Goal: Transaction & Acquisition: Purchase product/service

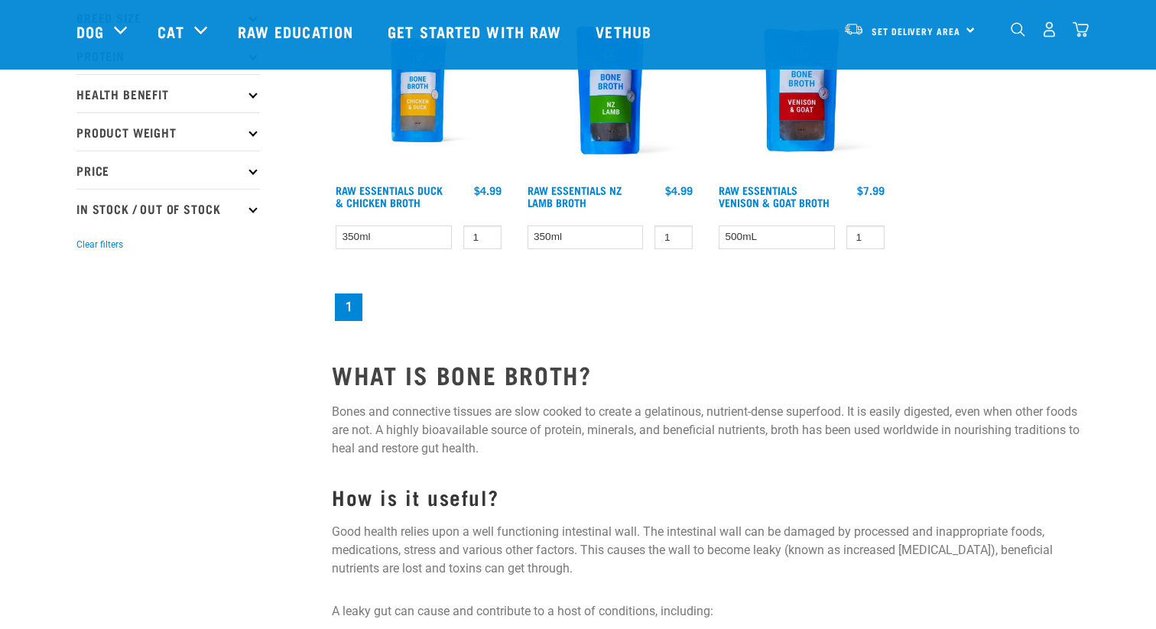
scroll to position [283, 0]
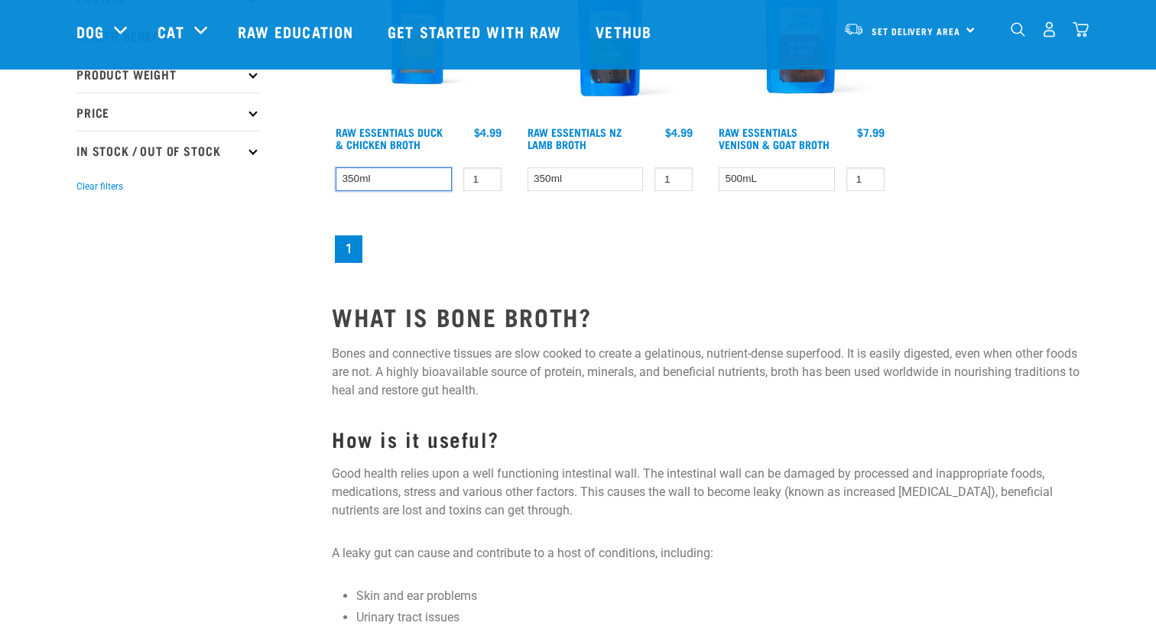
click at [414, 181] on select "350ml" at bounding box center [394, 179] width 116 height 24
click at [565, 173] on select "350ml" at bounding box center [586, 179] width 116 height 24
click at [761, 176] on select "500mL" at bounding box center [777, 179] width 116 height 24
click at [719, 167] on select "500mL" at bounding box center [777, 179] width 116 height 24
click at [781, 238] on nav "1" at bounding box center [706, 249] width 748 height 34
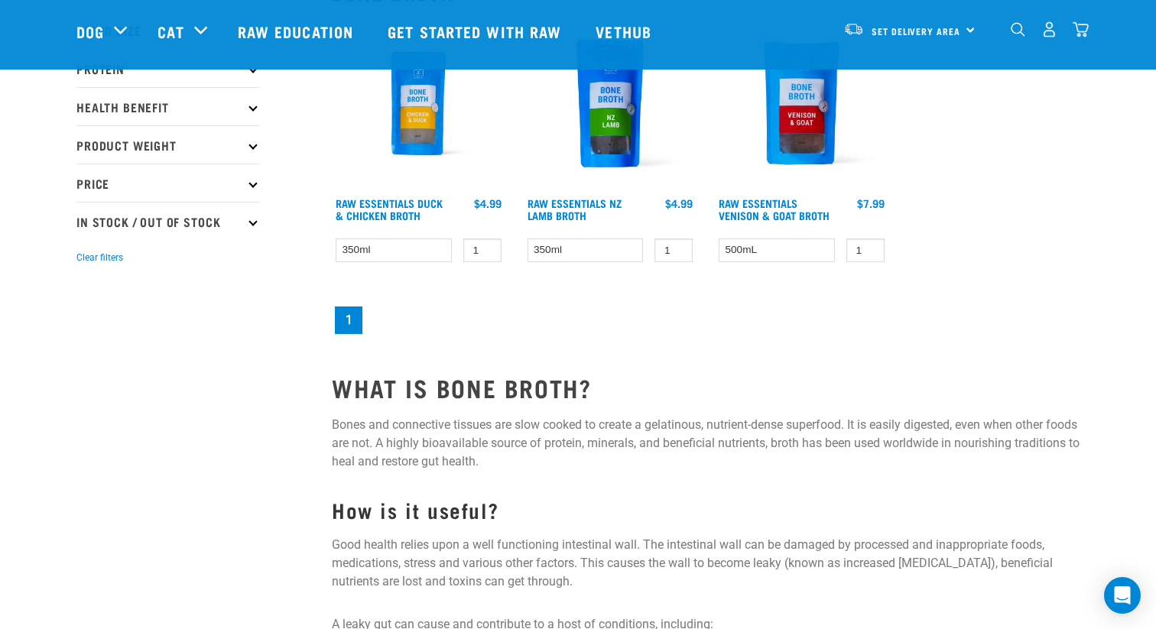
scroll to position [137, 0]
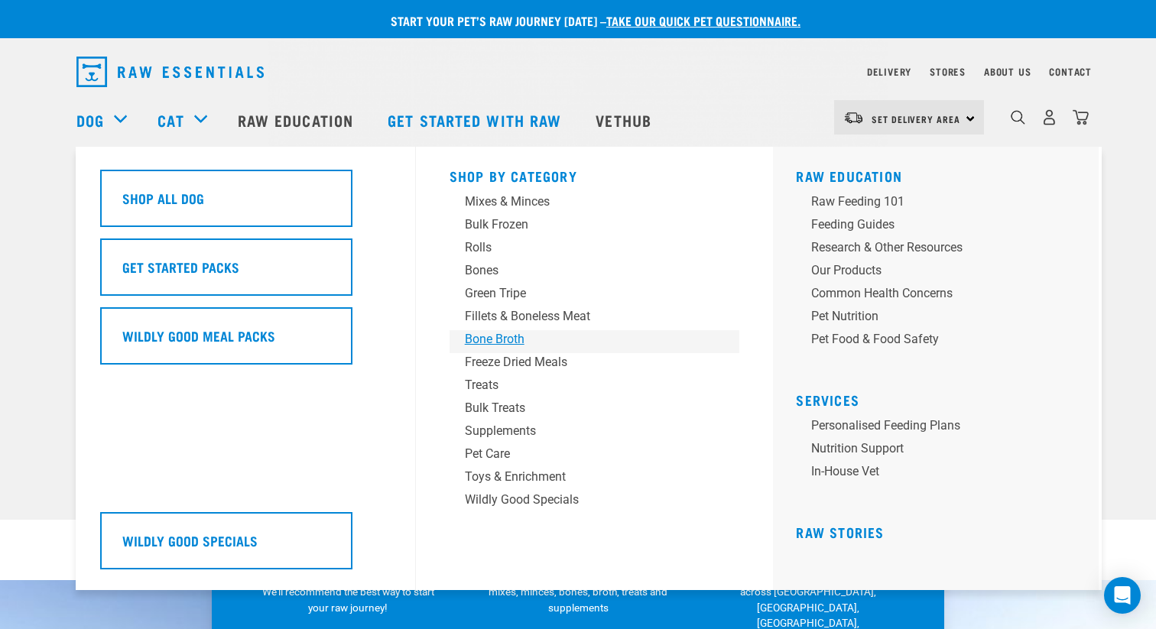
click at [502, 343] on div "Bone Broth" at bounding box center [584, 339] width 239 height 18
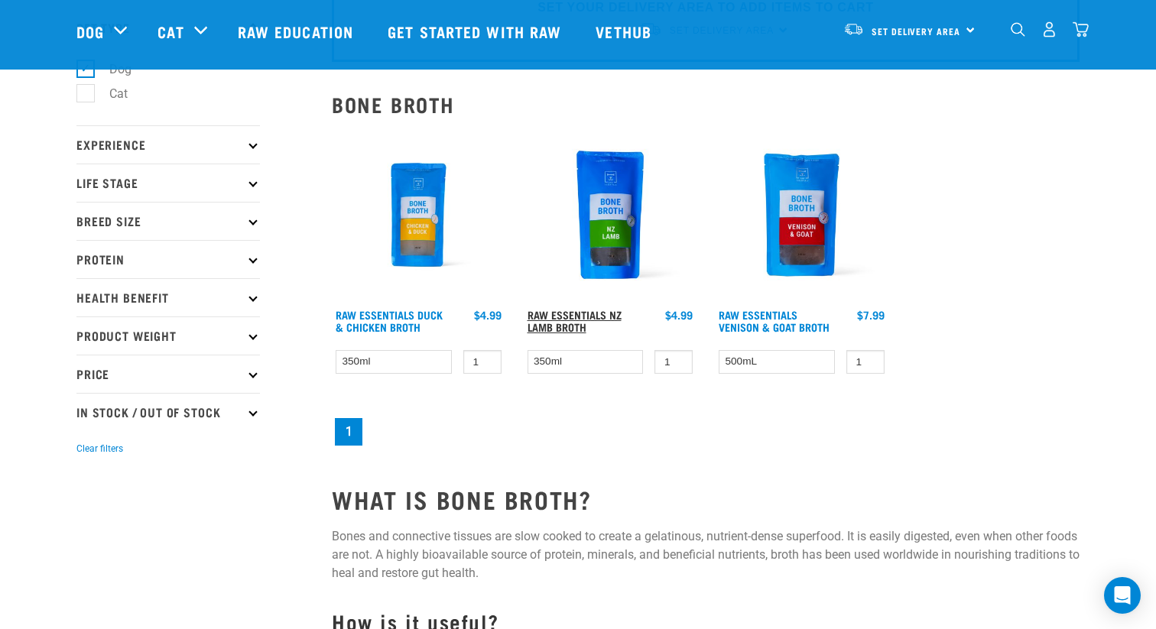
scroll to position [94, 0]
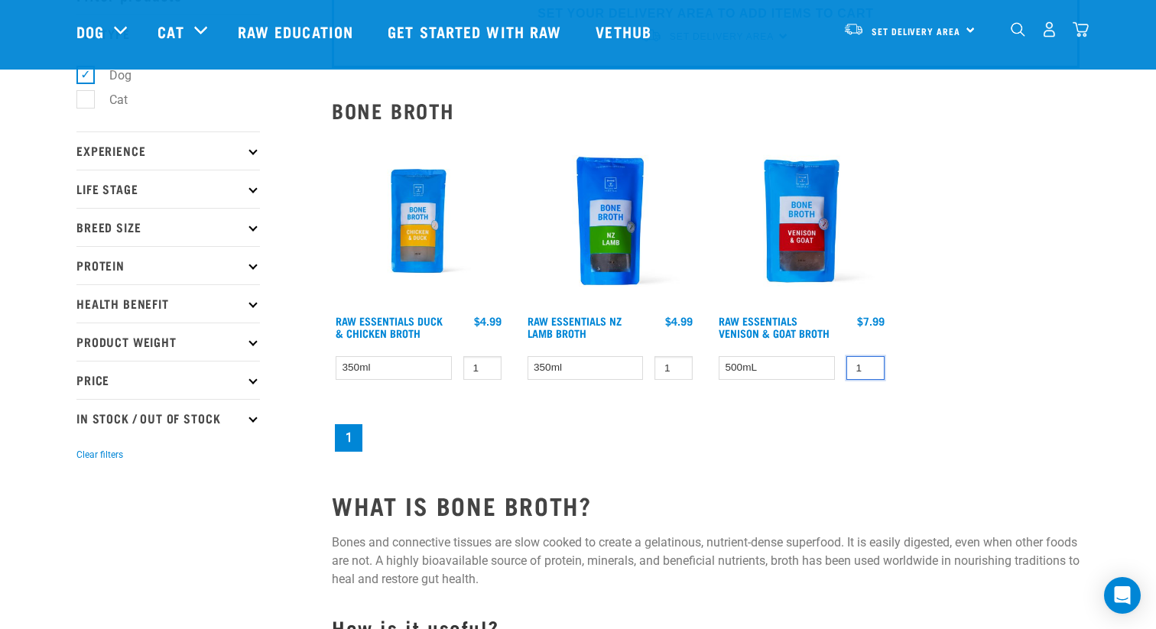
click at [859, 368] on input "1" at bounding box center [865, 368] width 38 height 24
click at [868, 369] on input "0" at bounding box center [865, 368] width 38 height 24
click at [868, 364] on input "1" at bounding box center [865, 368] width 38 height 24
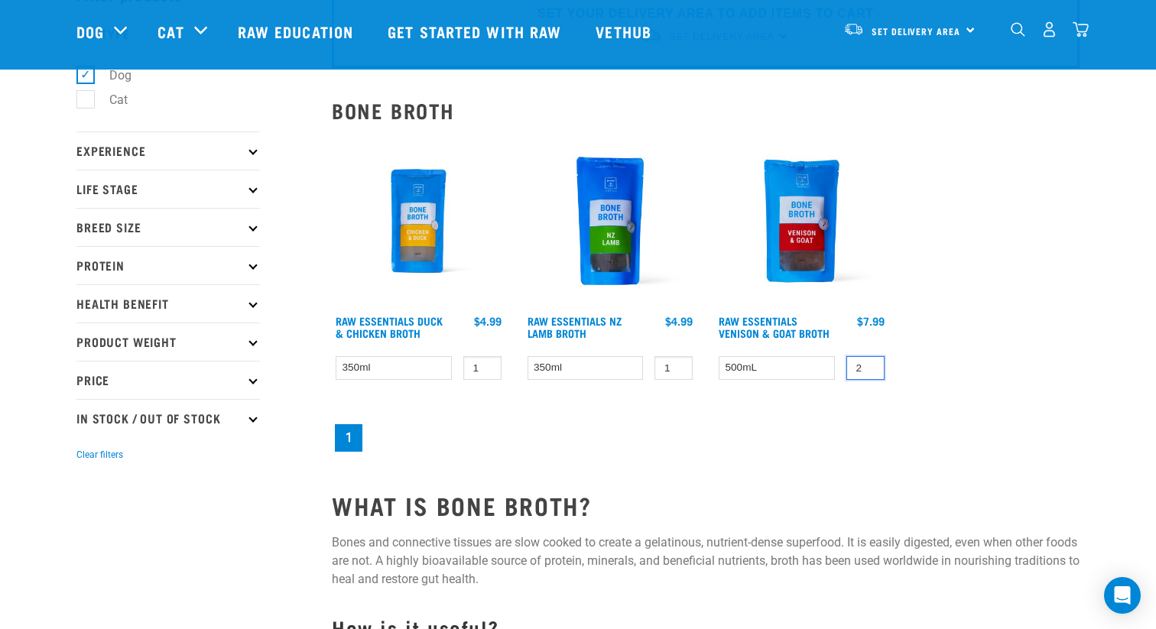
click at [868, 364] on input "2" at bounding box center [865, 368] width 38 height 24
click at [868, 364] on input "3" at bounding box center [865, 368] width 38 height 24
click at [868, 364] on input "4" at bounding box center [865, 368] width 38 height 24
click at [868, 364] on input "5" at bounding box center [865, 368] width 38 height 24
click at [868, 364] on input "6" at bounding box center [865, 368] width 38 height 24
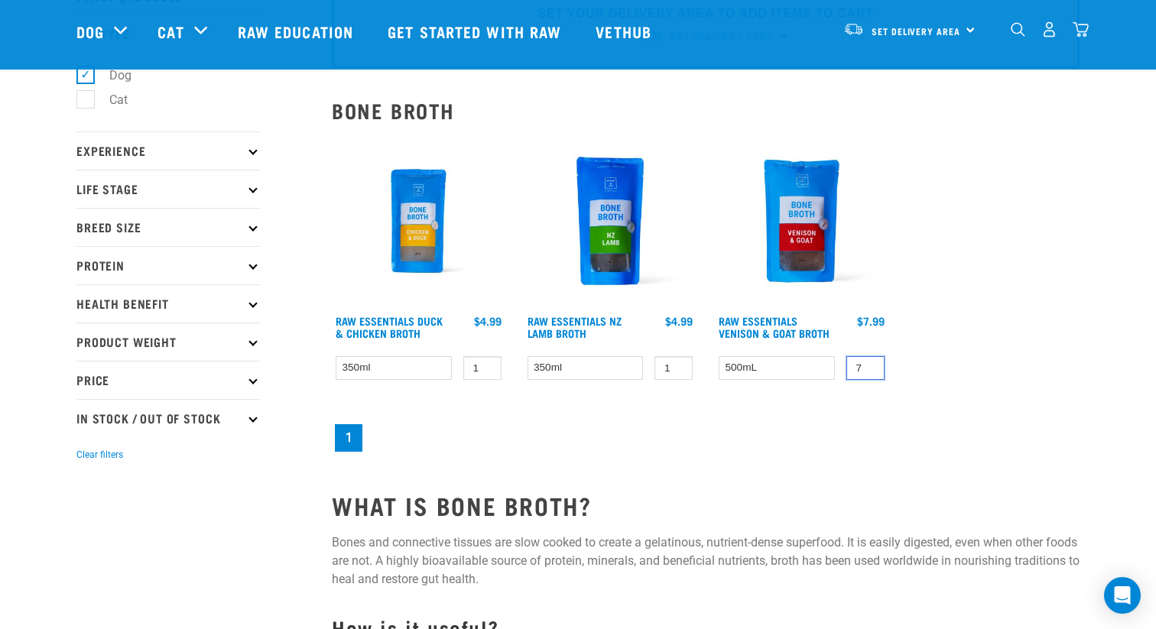
click at [868, 364] on input "7" at bounding box center [865, 368] width 38 height 24
click at [868, 364] on input "8" at bounding box center [865, 368] width 38 height 24
click at [868, 364] on input "9" at bounding box center [865, 368] width 38 height 24
click at [868, 364] on input "10" at bounding box center [865, 368] width 38 height 24
click at [868, 364] on input "11" at bounding box center [865, 368] width 38 height 24
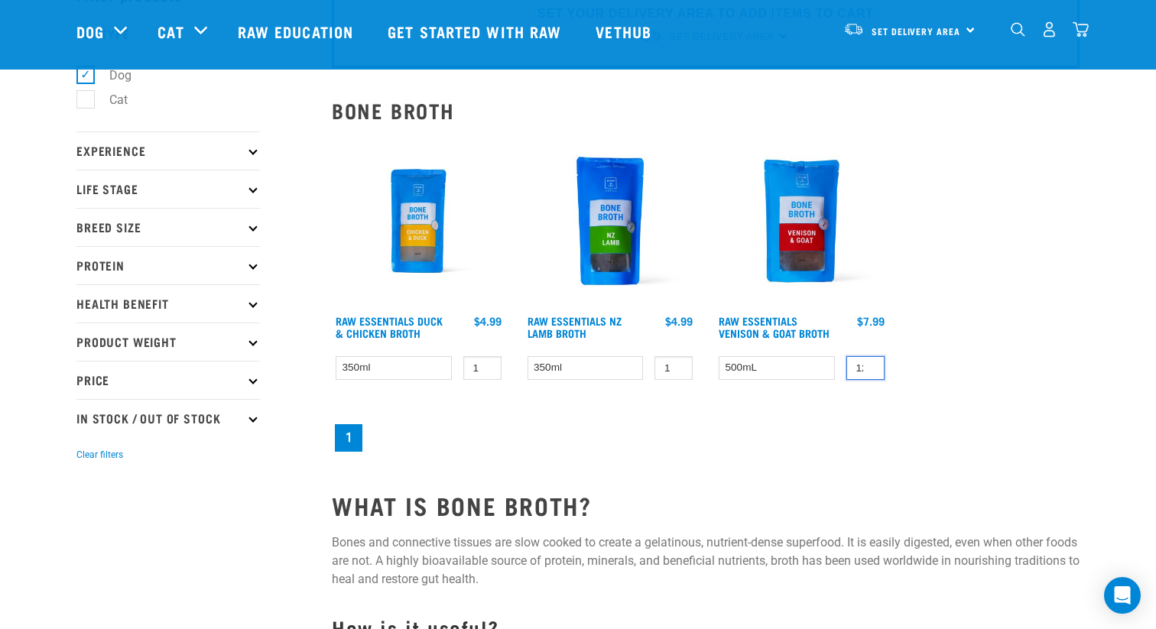
type input "12"
click at [868, 364] on input "12" at bounding box center [865, 368] width 38 height 24
click at [587, 451] on nav "1" at bounding box center [706, 438] width 748 height 34
click at [803, 219] on img at bounding box center [802, 222] width 174 height 174
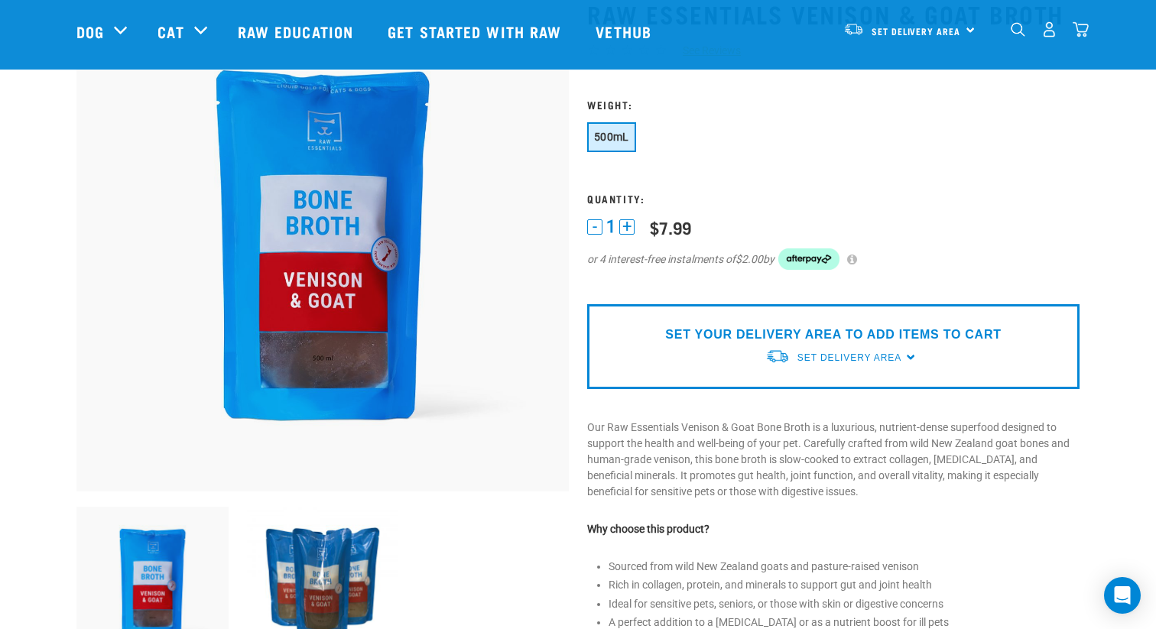
scroll to position [117, 0]
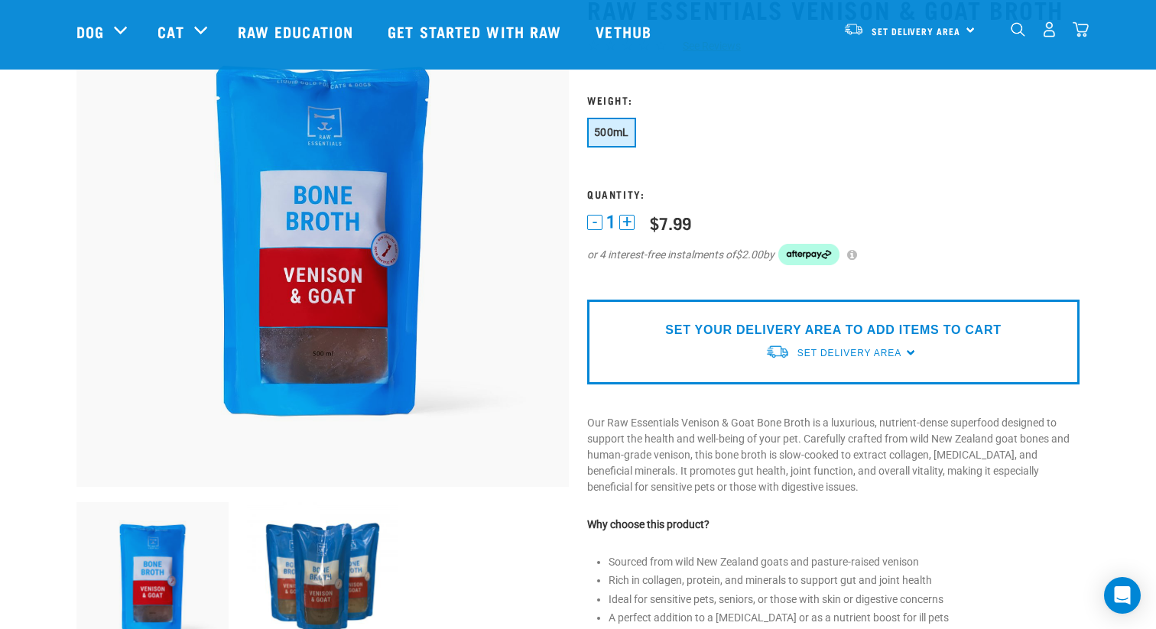
click at [626, 223] on button "+" at bounding box center [626, 222] width 15 height 15
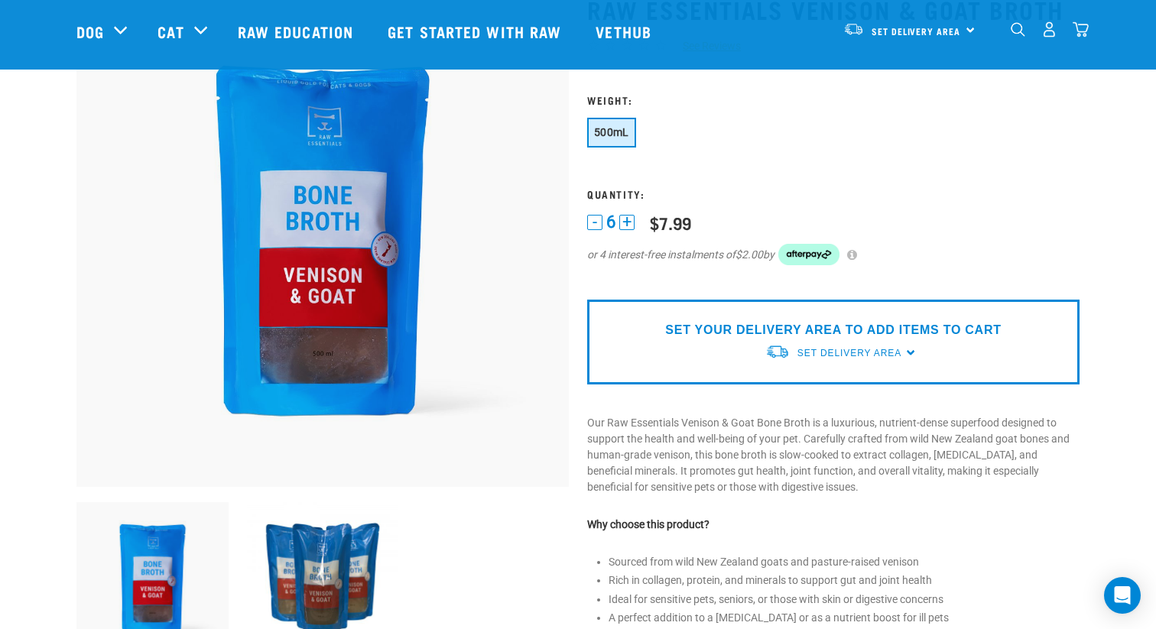
click at [626, 223] on button "+" at bounding box center [626, 222] width 15 height 15
click at [626, 223] on div "- 10 +" at bounding box center [615, 222] width 57 height 16
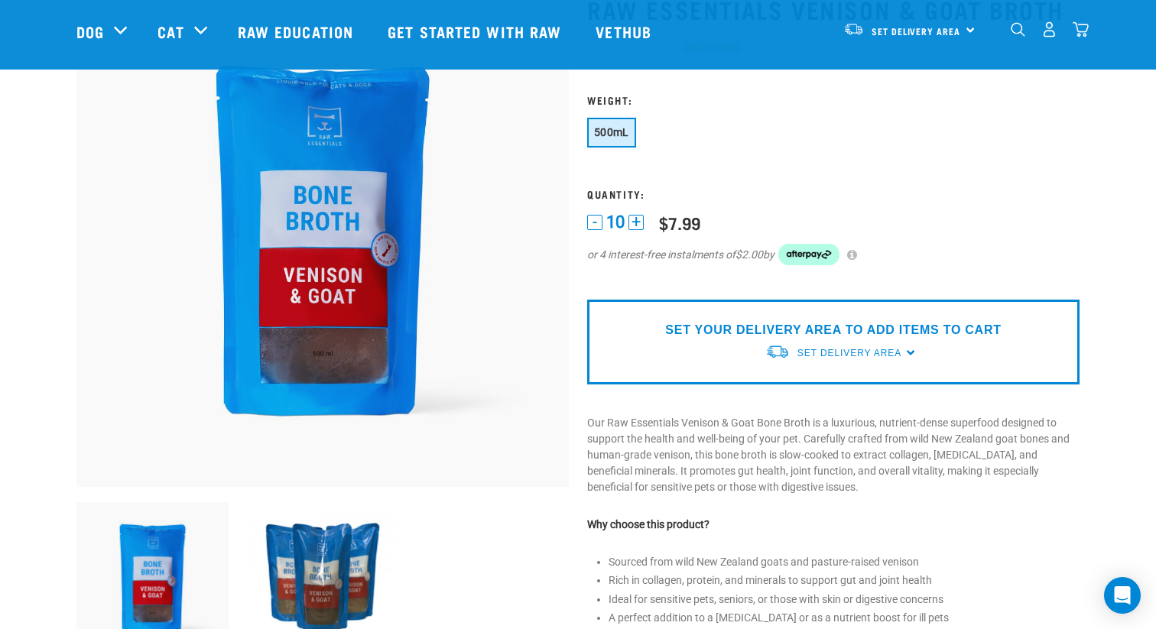
click at [635, 225] on button "+" at bounding box center [635, 222] width 15 height 15
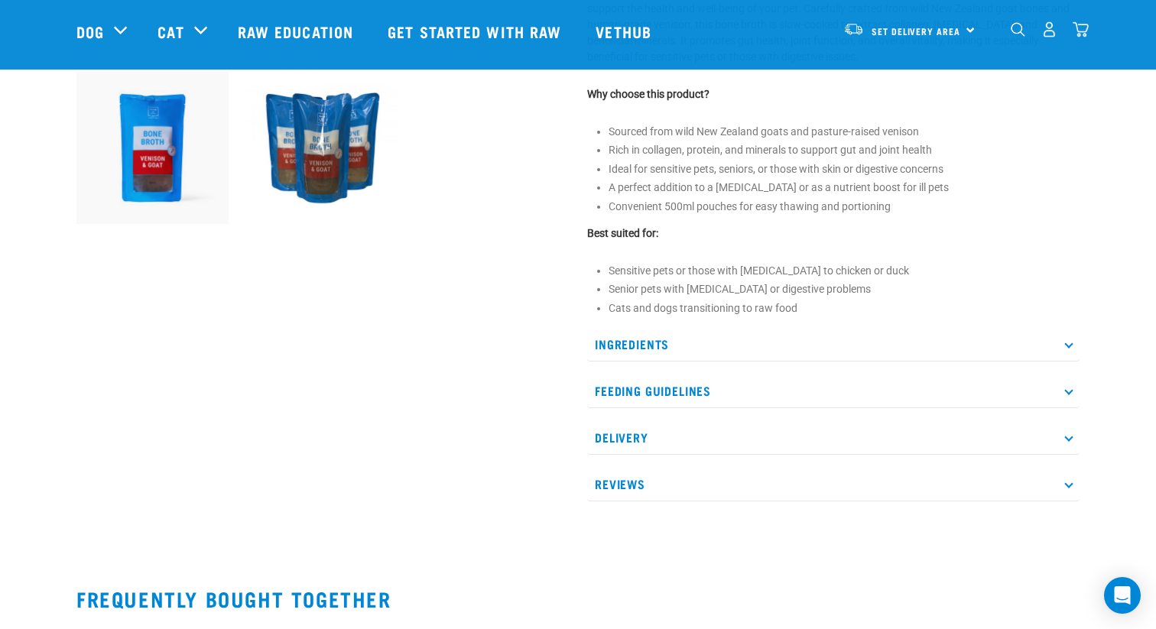
scroll to position [625, 0]
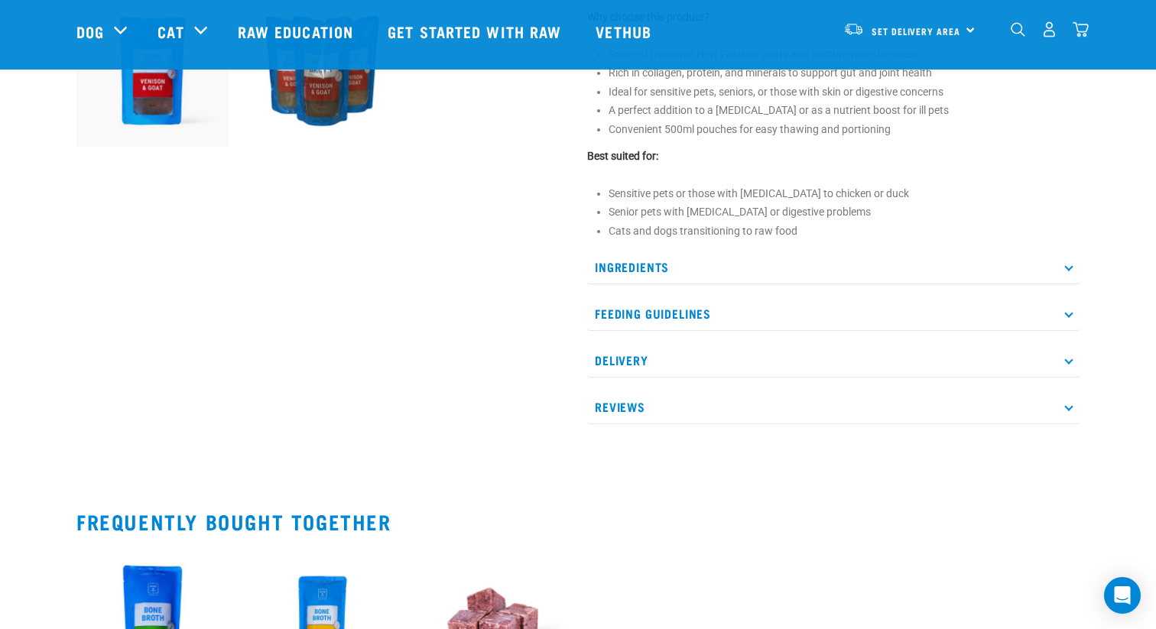
click at [690, 278] on p "Ingredients" at bounding box center [833, 267] width 492 height 34
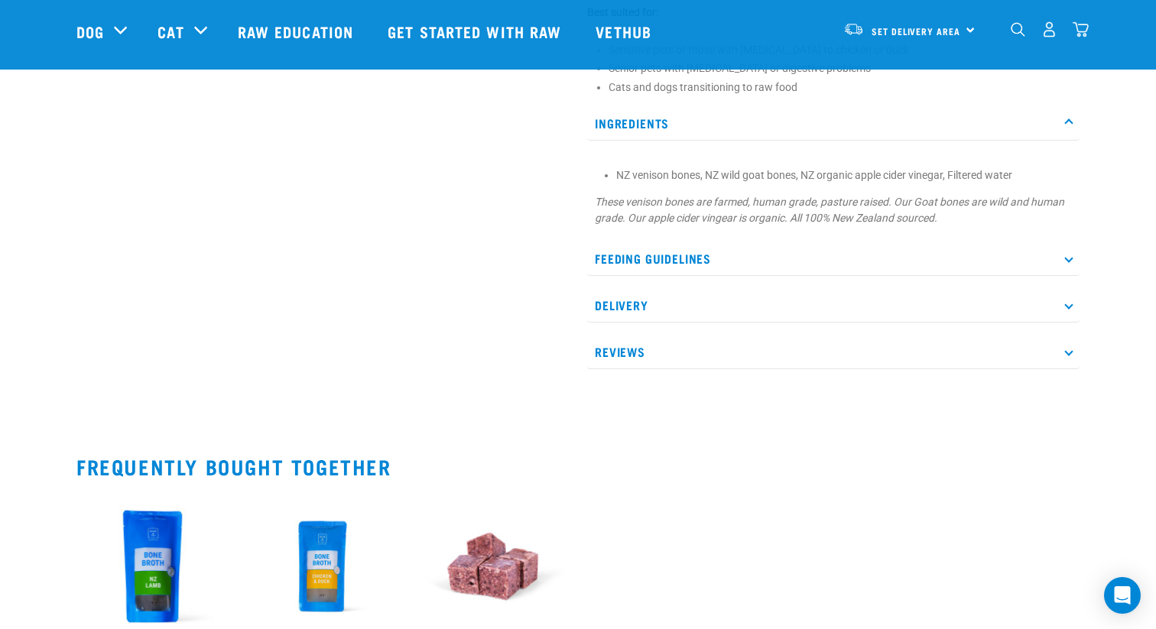
scroll to position [770, 0]
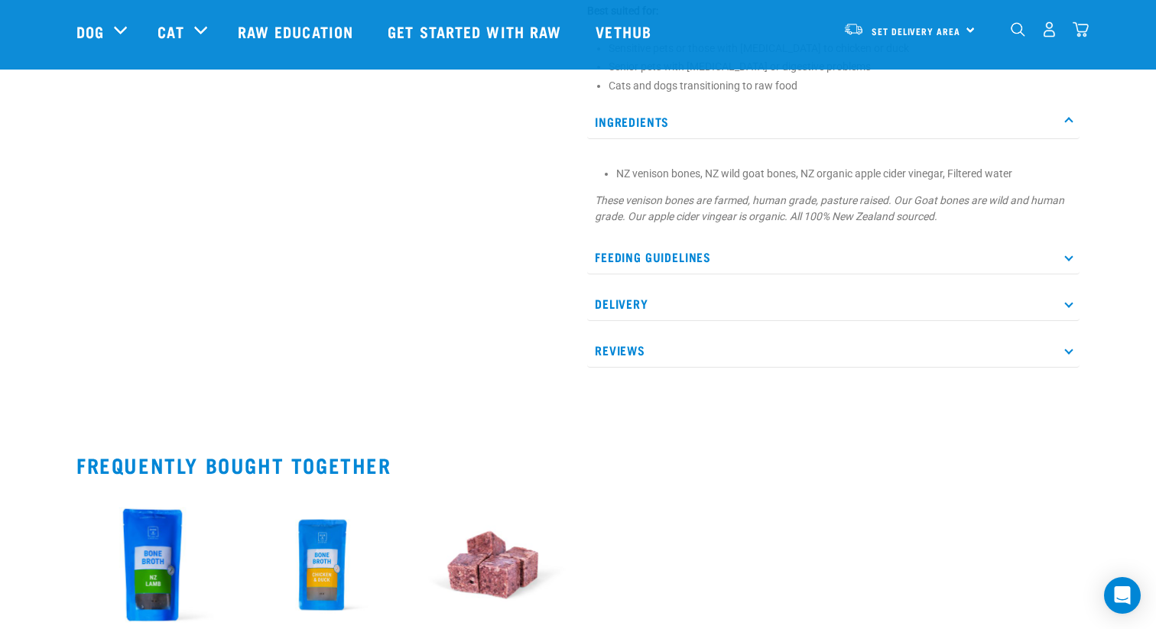
click at [696, 265] on p "Feeding Guidelines" at bounding box center [833, 257] width 492 height 34
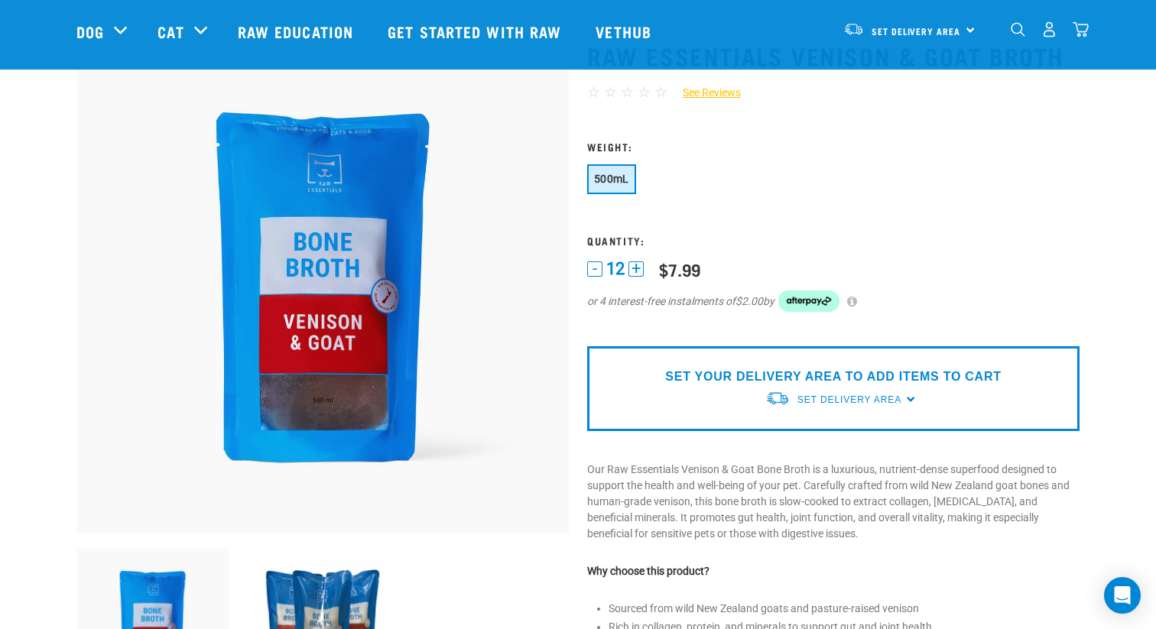
scroll to position [0, 0]
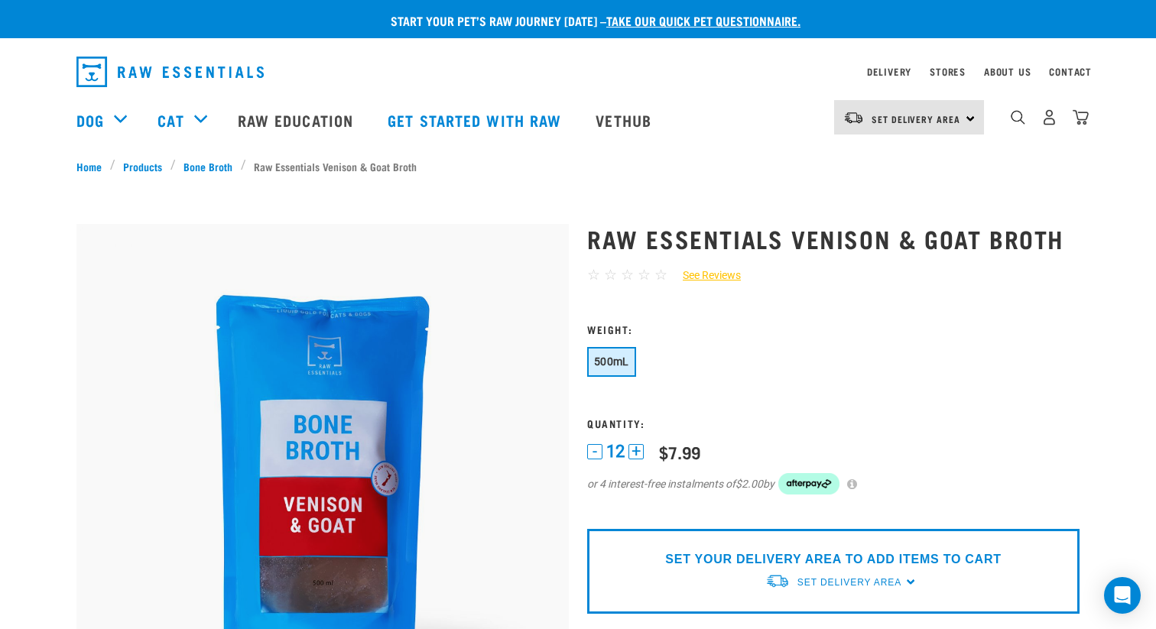
click at [622, 366] on span "500mL" at bounding box center [611, 362] width 35 height 12
click at [211, 165] on link "Bone Broth" at bounding box center [208, 166] width 65 height 16
